Goal: Task Accomplishment & Management: Complete application form

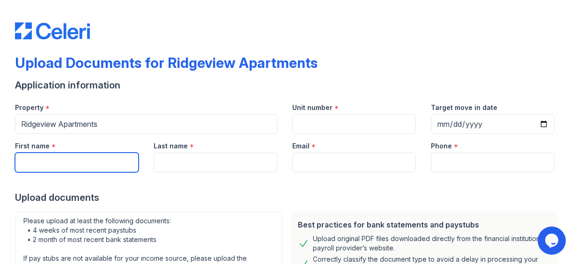
click at [69, 161] on input "First name" at bounding box center [77, 163] width 124 height 20
type input "[PERSON_NAME]"
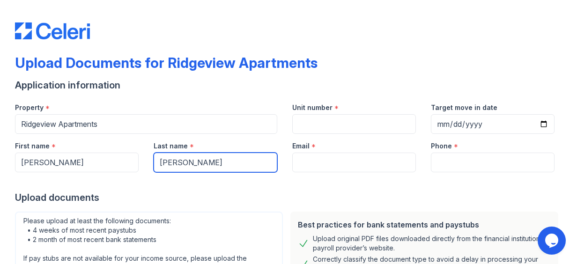
type input "[PERSON_NAME]"
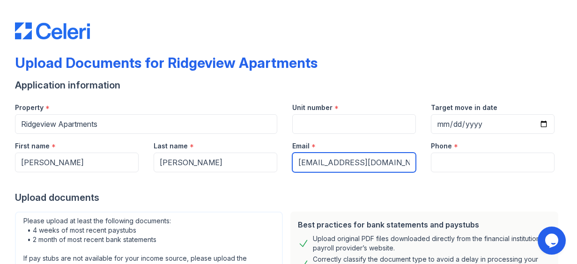
type input "[EMAIL_ADDRESS][DOMAIN_NAME]"
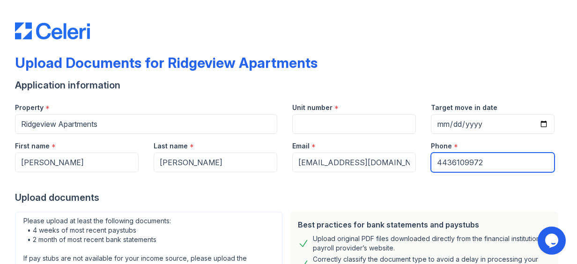
type input "4436109972"
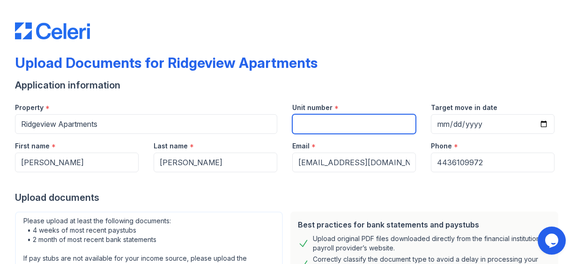
click at [311, 128] on input "Unit number" at bounding box center [354, 124] width 124 height 20
type input "[STREET_ADDRESS]"
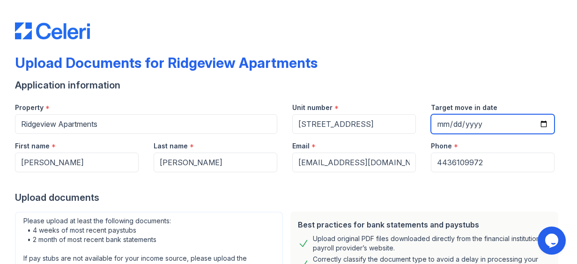
type input "0004-11-11"
click at [446, 121] on input "Target move in date" at bounding box center [493, 124] width 124 height 20
type input "[DATE]"
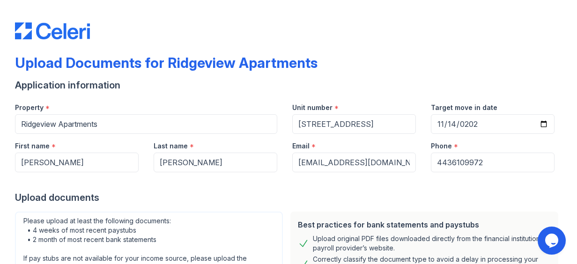
click at [513, 149] on div "Phone *" at bounding box center [493, 143] width 124 height 19
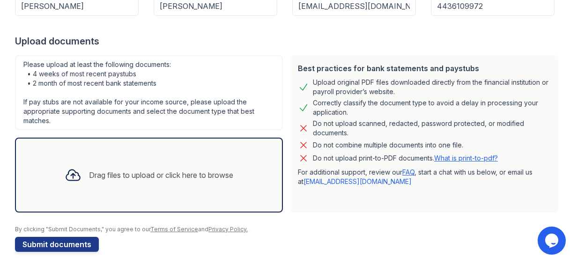
scroll to position [158, 0]
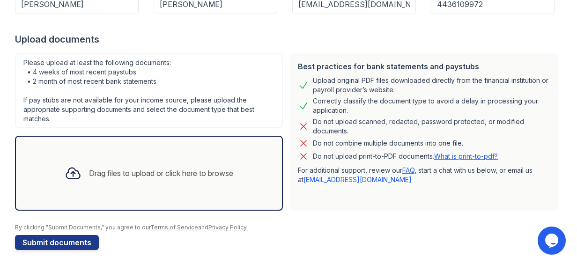
click at [140, 173] on div "Drag files to upload or click here to browse" at bounding box center [161, 173] width 144 height 11
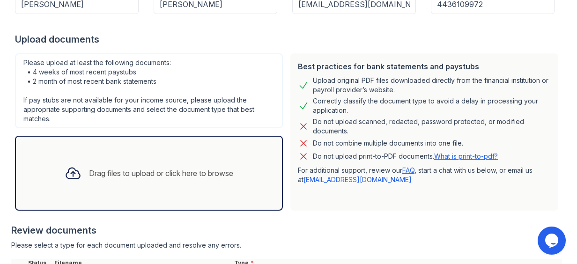
click at [195, 171] on div "Drag files to upload or click here to browse" at bounding box center [161, 173] width 144 height 11
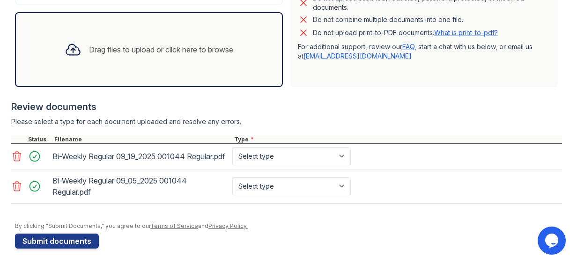
scroll to position [284, 0]
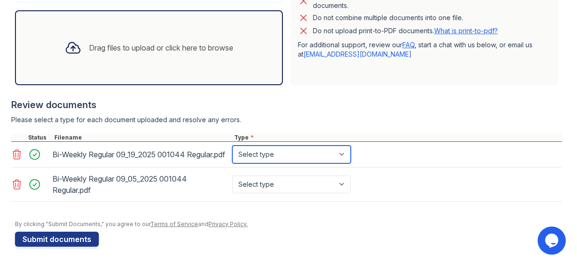
click at [343, 156] on select "Select type Paystub Bank Statement Offer Letter Tax Documents Benefit Award Let…" at bounding box center [291, 155] width 119 height 18
select select "paystub"
click at [232, 149] on select "Select type Paystub Bank Statement Offer Letter Tax Documents Benefit Award Let…" at bounding box center [291, 155] width 119 height 18
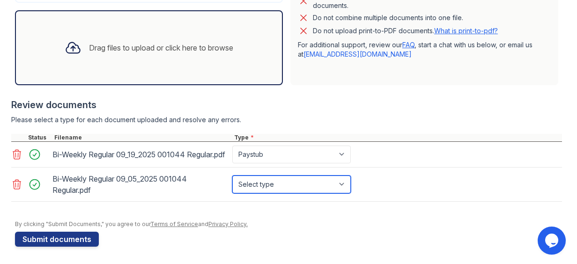
click at [342, 193] on select "Select type Paystub Bank Statement Offer Letter Tax Documents Benefit Award Let…" at bounding box center [291, 185] width 119 height 18
select select "paystub"
click at [232, 183] on select "Select type Paystub Bank Statement Offer Letter Tax Documents Benefit Award Let…" at bounding box center [291, 185] width 119 height 18
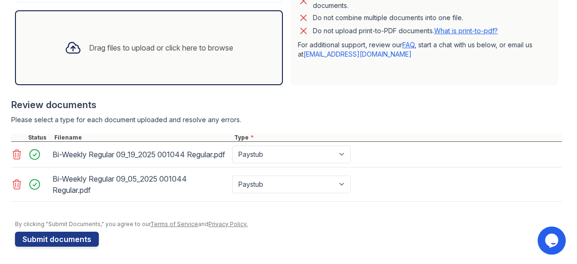
click at [369, 120] on div "Please select a type for each document uploaded and resolve any errors." at bounding box center [286, 119] width 551 height 9
click at [191, 45] on div "Drag files to upload or click here to browse" at bounding box center [161, 47] width 144 height 11
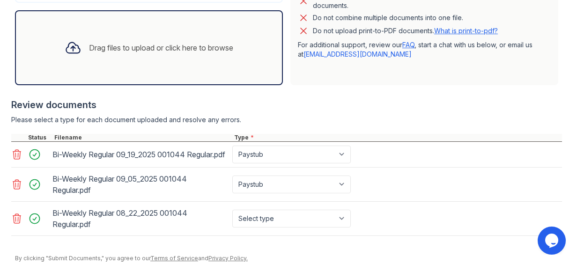
click at [175, 58] on div "Drag files to upload or click here to browse" at bounding box center [149, 48] width 184 height 32
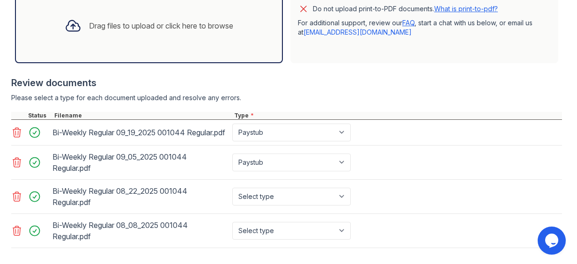
scroll to position [333, 0]
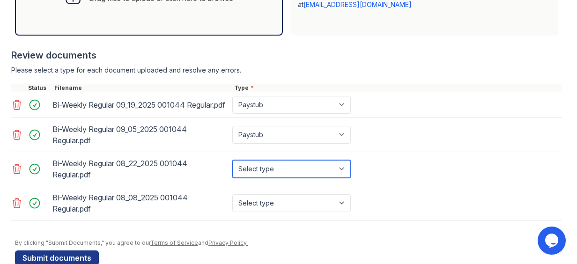
click at [347, 174] on select "Select type Paystub Bank Statement Offer Letter Tax Documents Benefit Award Let…" at bounding box center [291, 169] width 119 height 18
select select "paystub"
click at [232, 167] on select "Select type Paystub Bank Statement Offer Letter Tax Documents Benefit Award Let…" at bounding box center [291, 169] width 119 height 18
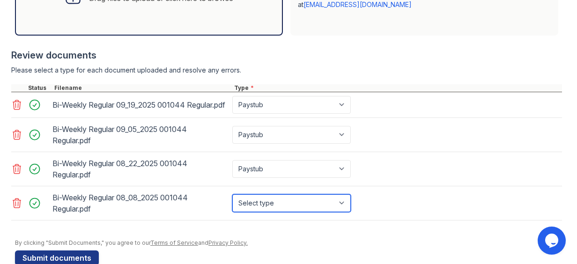
click at [344, 212] on select "Select type Paystub Bank Statement Offer Letter Tax Documents Benefit Award Let…" at bounding box center [291, 203] width 119 height 18
select select "paystub"
click at [232, 201] on select "Select type Paystub Bank Statement Offer Letter Tax Documents Benefit Award Let…" at bounding box center [291, 203] width 119 height 18
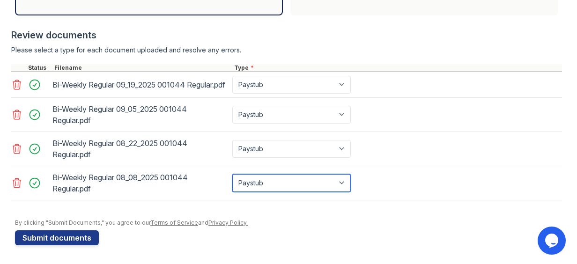
scroll to position [272, 0]
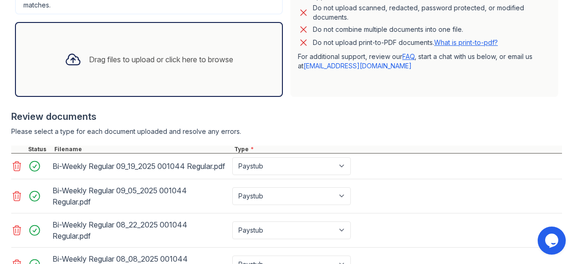
click at [188, 59] on div "Drag files to upload or click here to browse" at bounding box center [161, 59] width 144 height 11
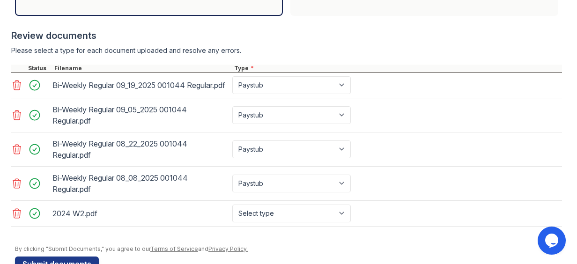
scroll to position [386, 0]
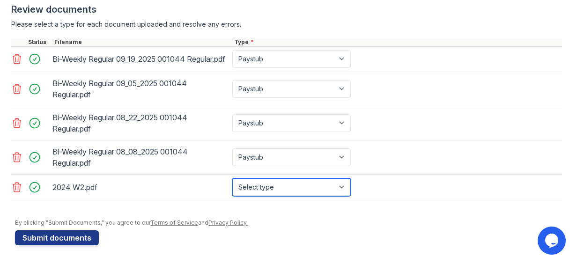
click at [341, 188] on select "Select type Paystub Bank Statement Offer Letter Tax Documents Benefit Award Let…" at bounding box center [291, 187] width 119 height 18
select select "tax_documents"
click at [232, 178] on select "Select type Paystub Bank Statement Offer Letter Tax Documents Benefit Award Let…" at bounding box center [291, 187] width 119 height 18
click at [420, 145] on div "Bi-Weekly Regular 08_08_2025 001044 Regular.pdf Select type Paystub Bank Statem…" at bounding box center [286, 158] width 551 height 34
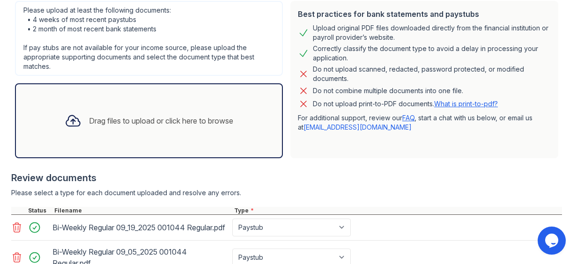
scroll to position [200, 0]
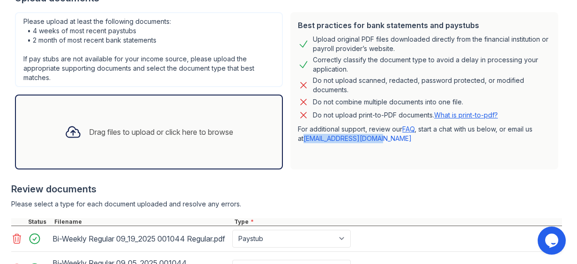
drag, startPoint x: 558, startPoint y: 123, endPoint x: 565, endPoint y: 149, distance: 27.0
click at [565, 149] on main "Upload Documents for Ridgeview Apartments Application information Property * Ri…" at bounding box center [288, 132] width 577 height 264
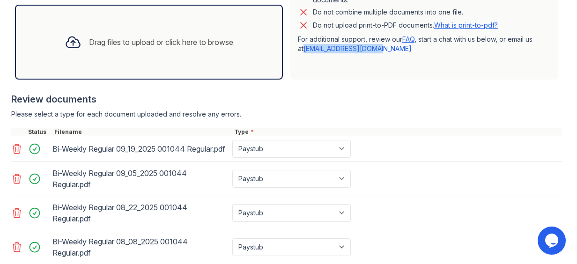
scroll to position [286, 0]
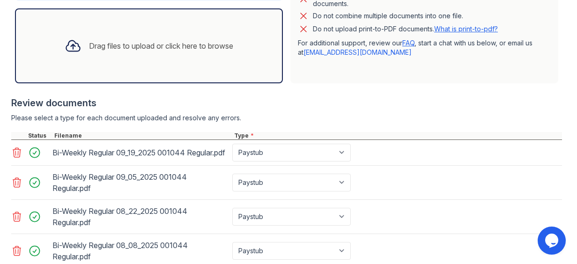
click at [192, 42] on div "Drag files to upload or click here to browse" at bounding box center [161, 45] width 144 height 11
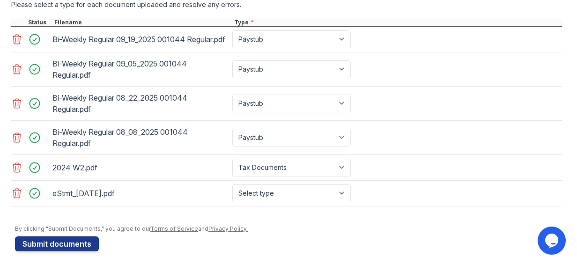
scroll to position [411, 0]
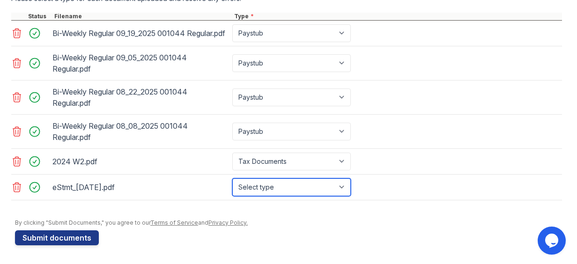
click at [348, 189] on select "Select type Paystub Bank Statement Offer Letter Tax Documents Benefit Award Let…" at bounding box center [291, 187] width 119 height 18
select select "bank_statement"
click at [232, 178] on select "Select type Paystub Bank Statement Offer Letter Tax Documents Benefit Award Let…" at bounding box center [291, 187] width 119 height 18
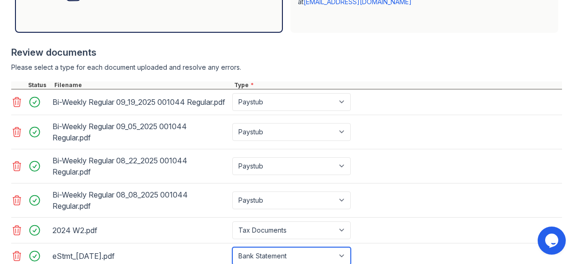
scroll to position [275, 0]
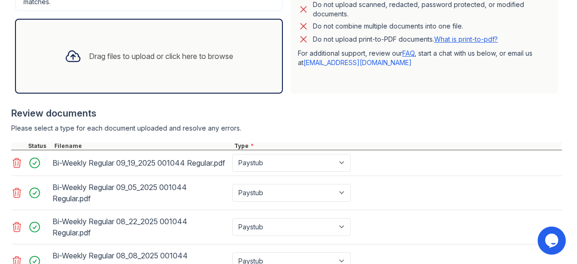
click at [160, 61] on div "Drag files to upload or click here to browse" at bounding box center [149, 56] width 184 height 32
click at [195, 58] on div "Drag files to upload or click here to browse" at bounding box center [161, 56] width 144 height 11
click at [200, 52] on div "Drag files to upload or click here to browse" at bounding box center [161, 56] width 144 height 11
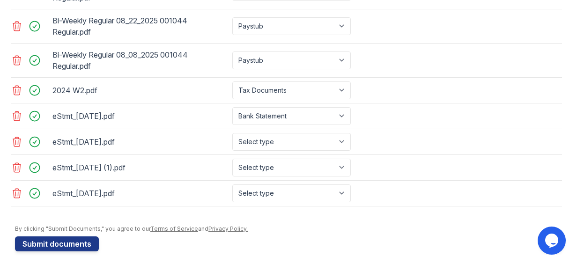
scroll to position [477, 0]
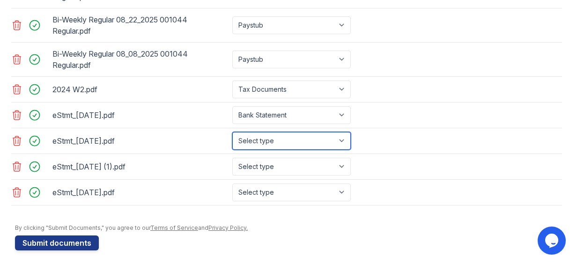
click at [344, 148] on select "Select type Paystub Bank Statement Offer Letter Tax Documents Benefit Award Let…" at bounding box center [291, 141] width 119 height 18
select select "bank_statement"
click at [232, 138] on select "Select type Paystub Bank Statement Offer Letter Tax Documents Benefit Award Let…" at bounding box center [291, 141] width 119 height 18
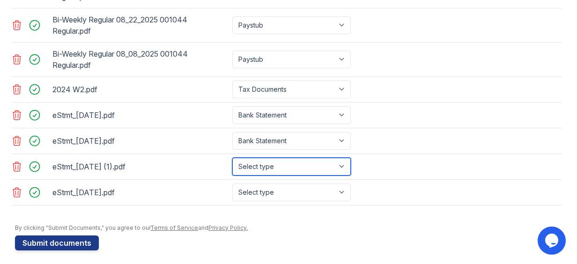
click at [340, 176] on select "Select type Paystub Bank Statement Offer Letter Tax Documents Benefit Award Let…" at bounding box center [291, 167] width 119 height 18
select select "bank_statement"
click at [232, 163] on select "Select type Paystub Bank Statement Offer Letter Tax Documents Benefit Award Let…" at bounding box center [291, 167] width 119 height 18
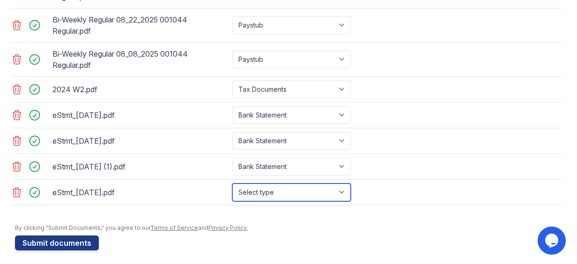
click at [343, 199] on select "Select type Paystub Bank Statement Offer Letter Tax Documents Benefit Award Let…" at bounding box center [291, 193] width 119 height 18
select select "bank_statement"
click at [232, 188] on select "Select type Paystub Bank Statement Offer Letter Tax Documents Benefit Award Let…" at bounding box center [291, 193] width 119 height 18
click at [401, 215] on div at bounding box center [286, 210] width 551 height 9
click at [400, 215] on div at bounding box center [286, 210] width 551 height 9
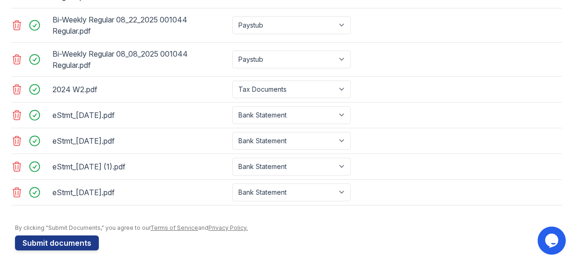
click at [400, 215] on div at bounding box center [286, 210] width 551 height 9
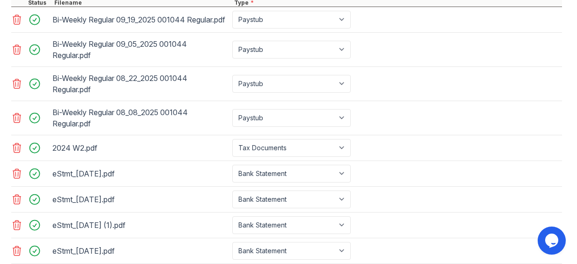
scroll to position [487, 0]
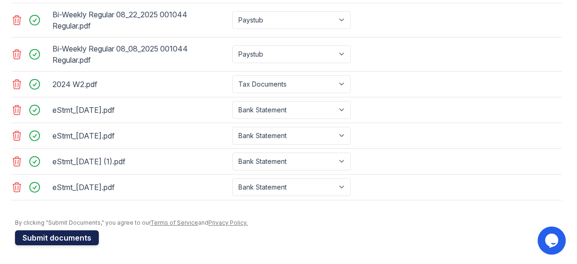
click at [72, 238] on button "Submit documents" at bounding box center [57, 237] width 84 height 15
